Goal: Transaction & Acquisition: Download file/media

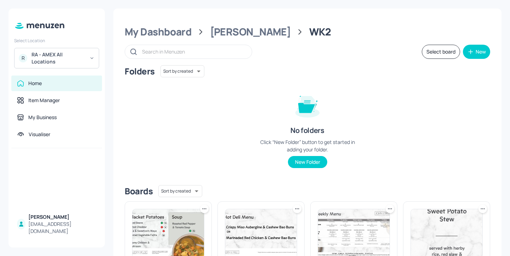
click at [44, 61] on div "RA - AMEX All Locations" at bounding box center [58, 58] width 53 height 14
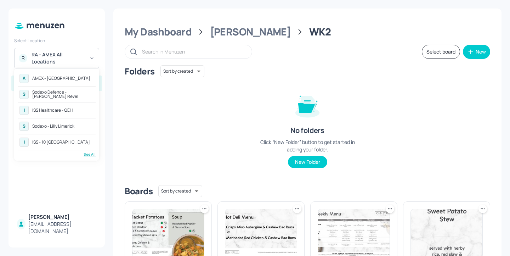
click at [79, 96] on div "Sodexo Defence - [PERSON_NAME] Revel" at bounding box center [63, 94] width 62 height 8
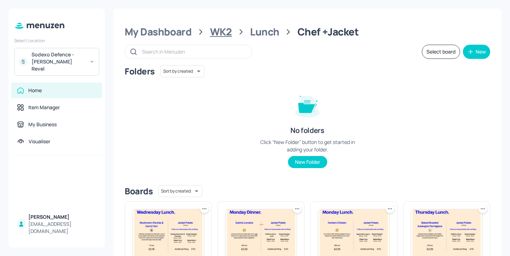
click at [229, 33] on div "WK2" at bounding box center [221, 31] width 22 height 13
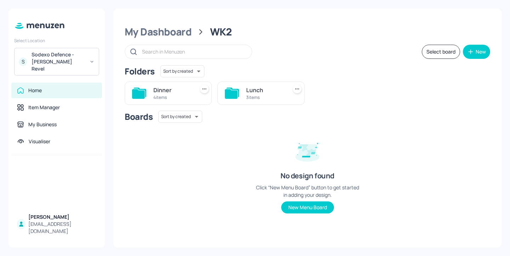
click at [168, 100] on div "4 items" at bounding box center [172, 97] width 38 height 6
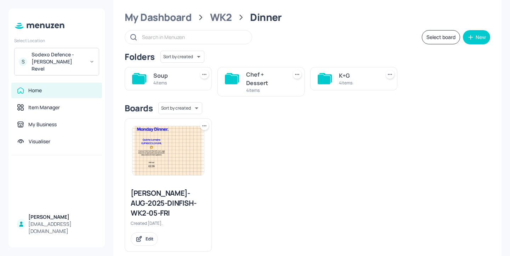
scroll to position [17, 0]
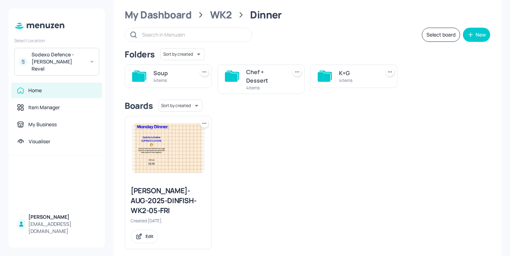
click at [261, 83] on div "Chef + Dessert" at bounding box center [265, 76] width 38 height 17
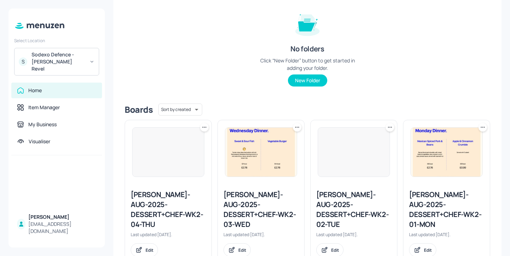
scroll to position [95, 0]
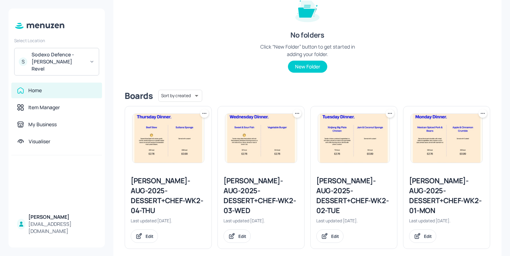
click at [433, 192] on div "[PERSON_NAME]-AUG-2025-DESSERT+CHEF-WK2-01-MON" at bounding box center [446, 196] width 75 height 40
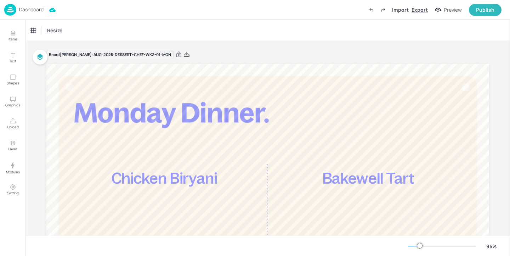
click at [426, 11] on div "Export" at bounding box center [419, 9] width 16 height 7
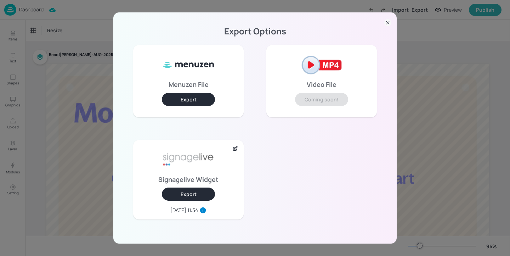
click at [190, 195] on button "Export" at bounding box center [188, 193] width 53 height 13
